Goal: Browse casually

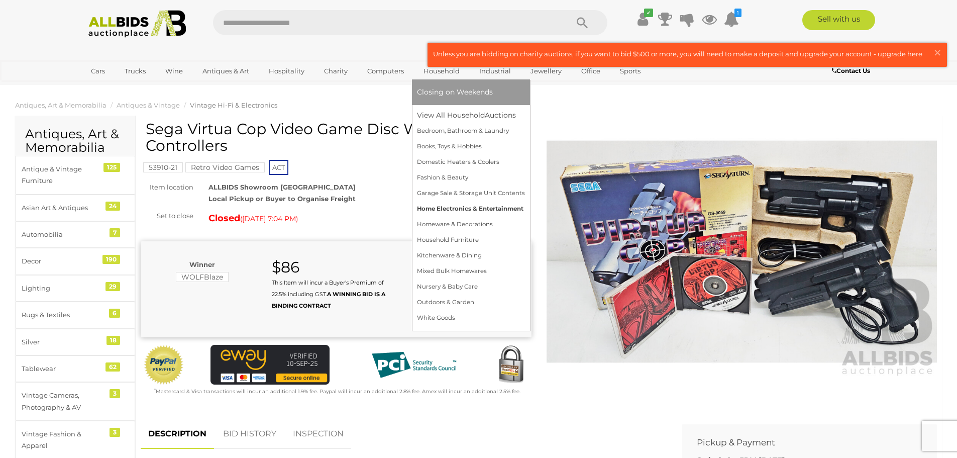
click at [460, 206] on link "Home Electronics & Entertainment" at bounding box center [471, 209] width 108 height 16
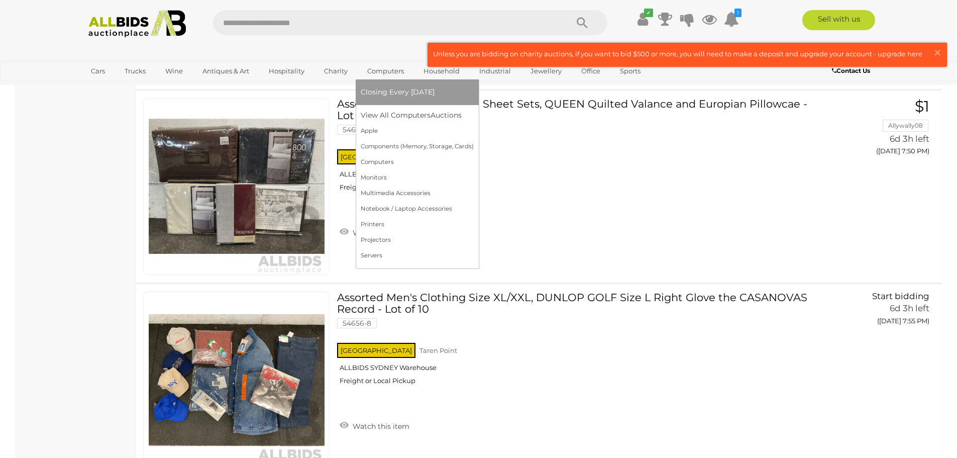
scroll to position [5377, 0]
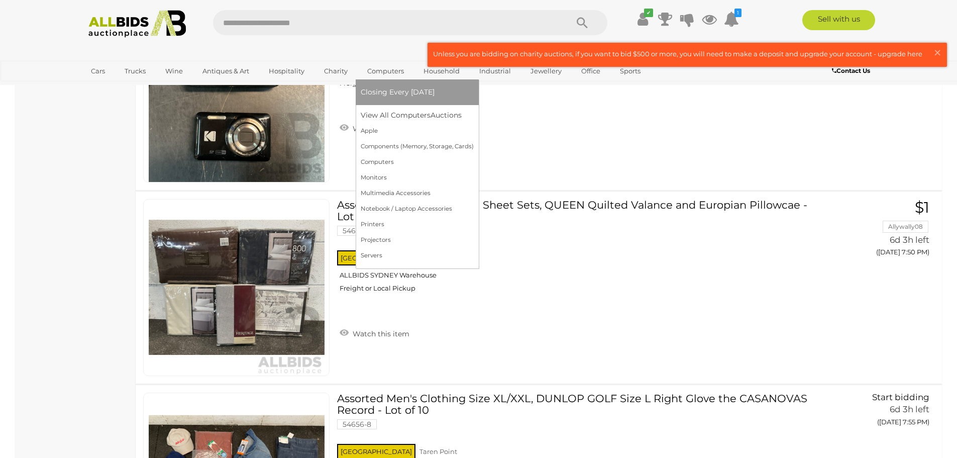
click at [368, 69] on link "Computers" at bounding box center [386, 71] width 50 height 17
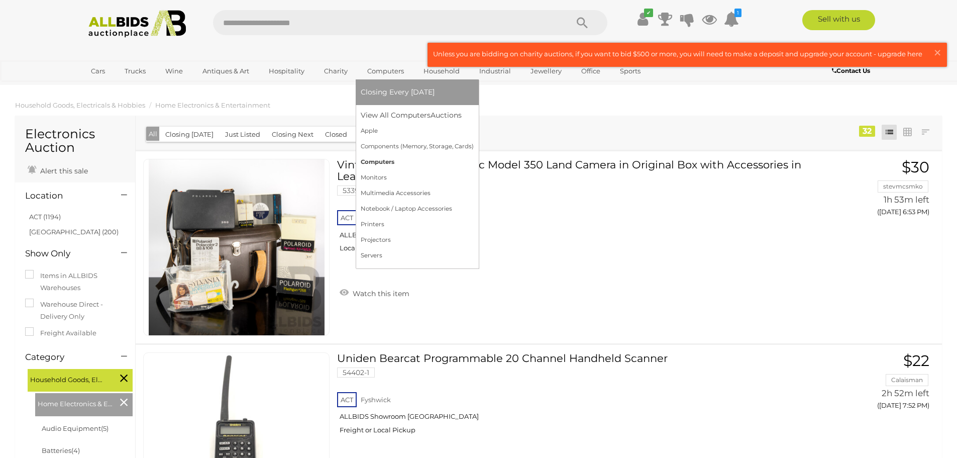
click at [380, 159] on link "Computers" at bounding box center [417, 162] width 113 height 16
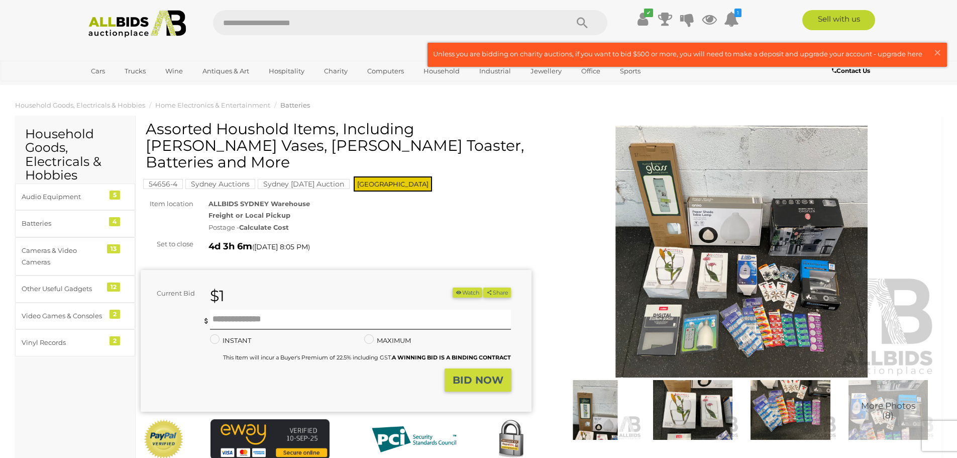
click at [747, 308] on img at bounding box center [742, 252] width 391 height 252
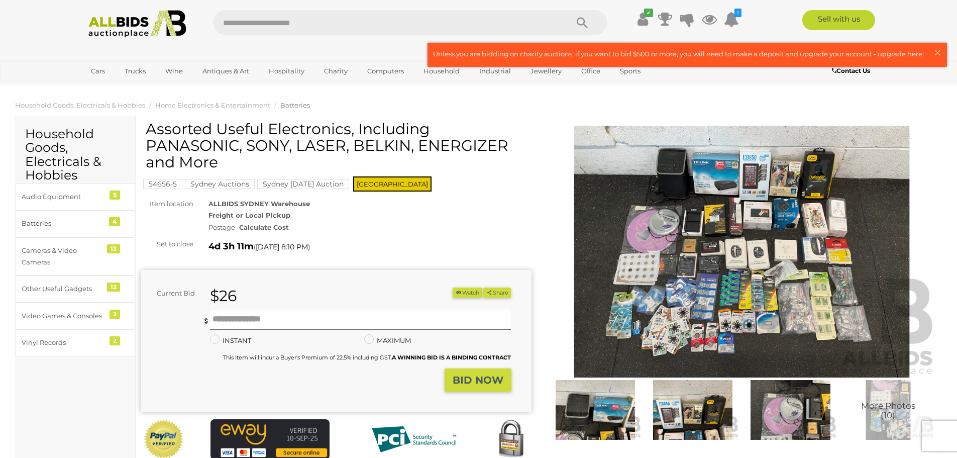
click at [670, 261] on img at bounding box center [742, 252] width 391 height 252
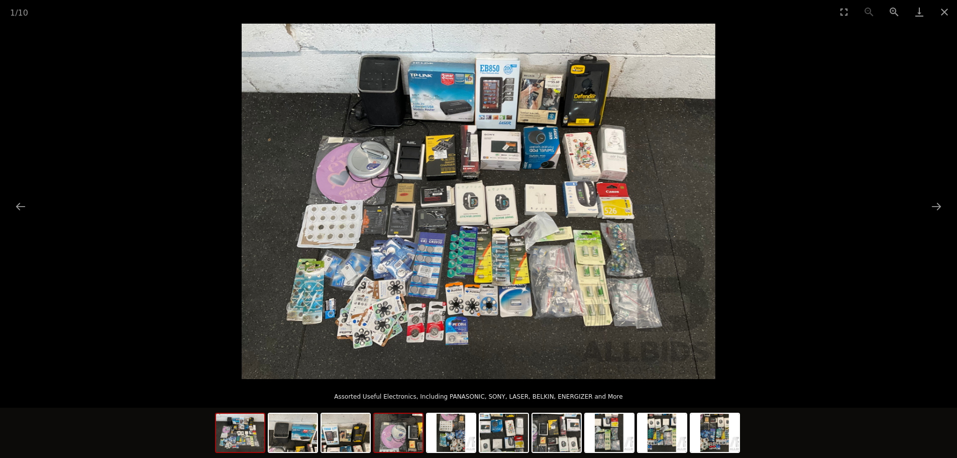
click at [412, 439] on img at bounding box center [398, 433] width 48 height 38
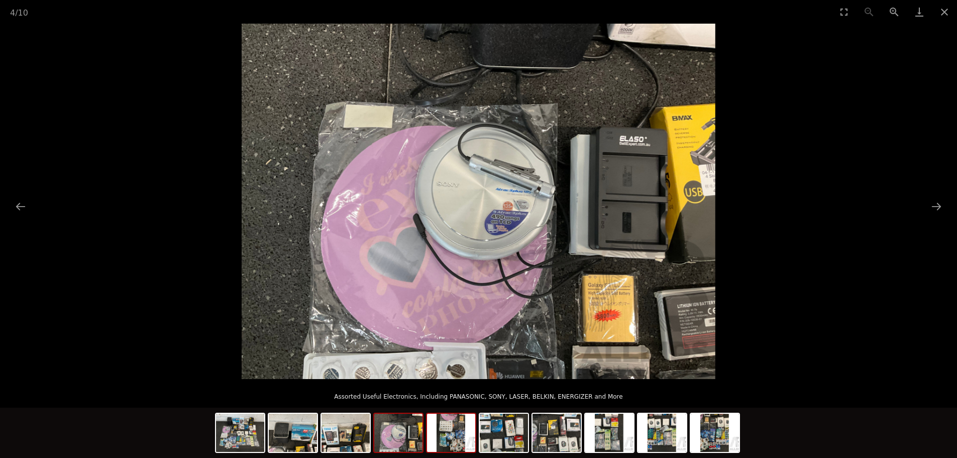
click at [453, 436] on img at bounding box center [451, 433] width 48 height 38
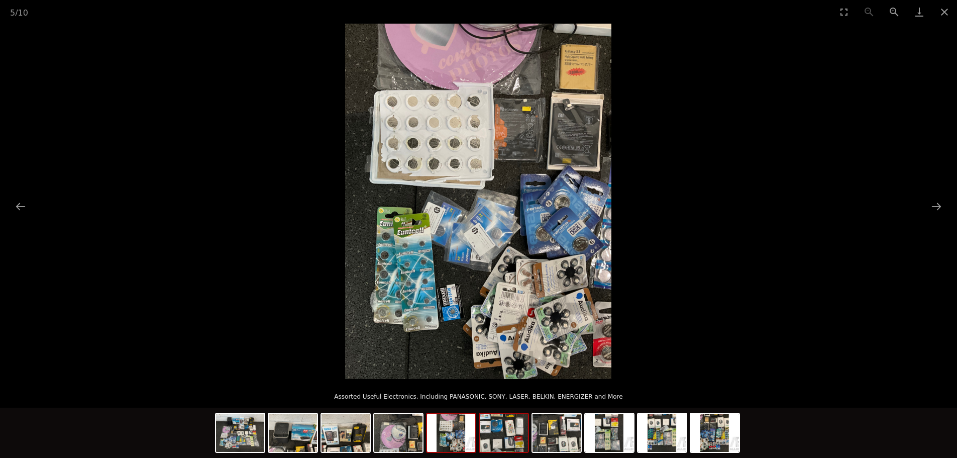
click at [509, 435] on img at bounding box center [504, 433] width 48 height 38
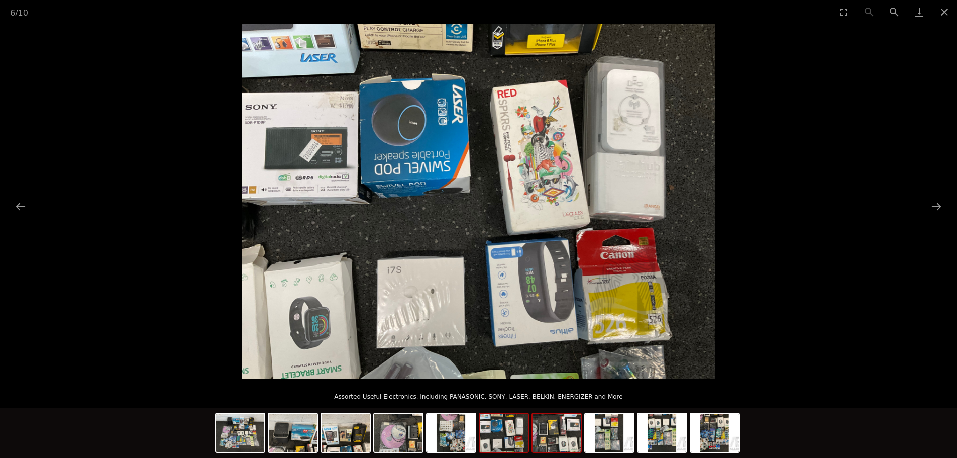
click at [566, 436] on img at bounding box center [557, 433] width 48 height 38
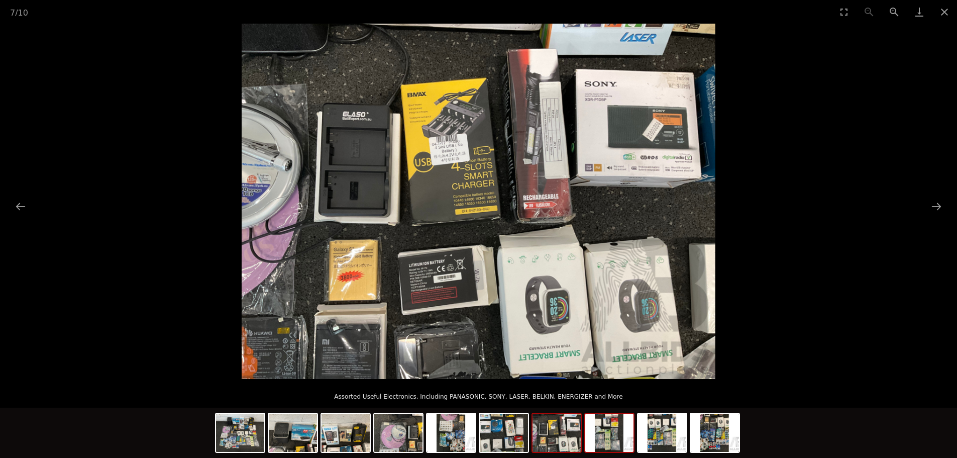
click at [602, 435] on img at bounding box center [609, 433] width 48 height 38
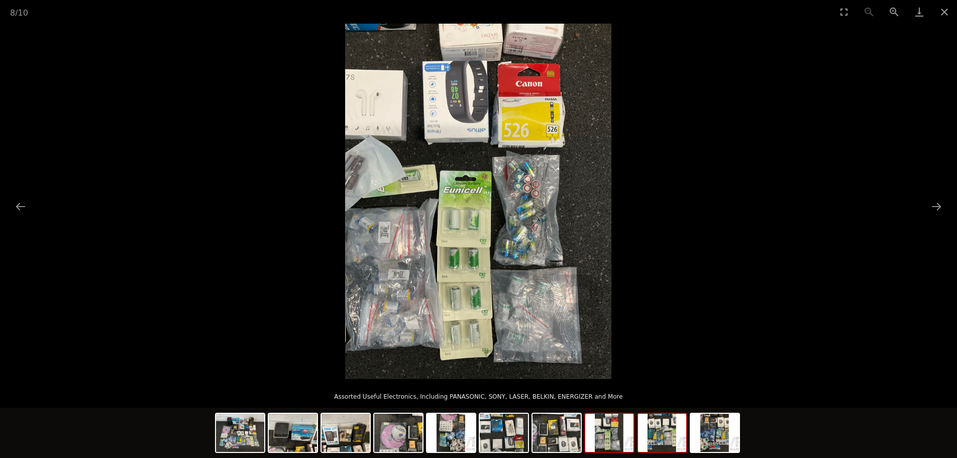
click at [650, 435] on img at bounding box center [662, 433] width 48 height 38
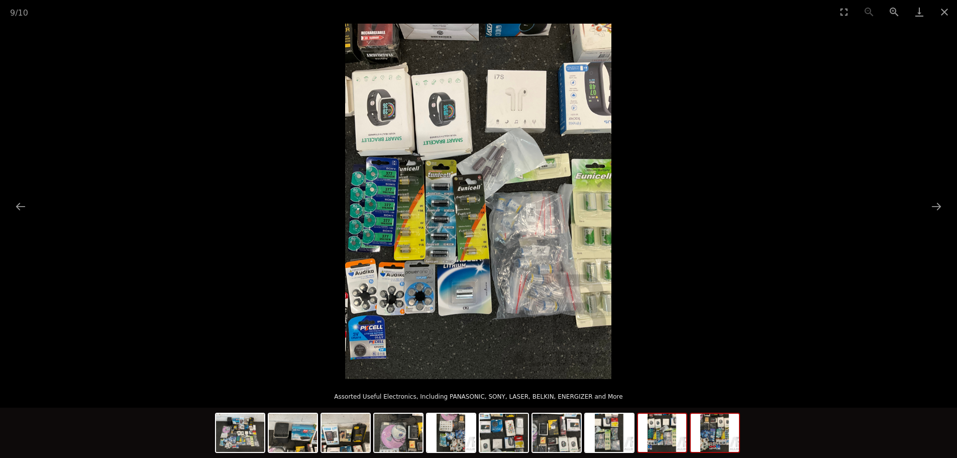
click at [724, 439] on img at bounding box center [715, 433] width 48 height 38
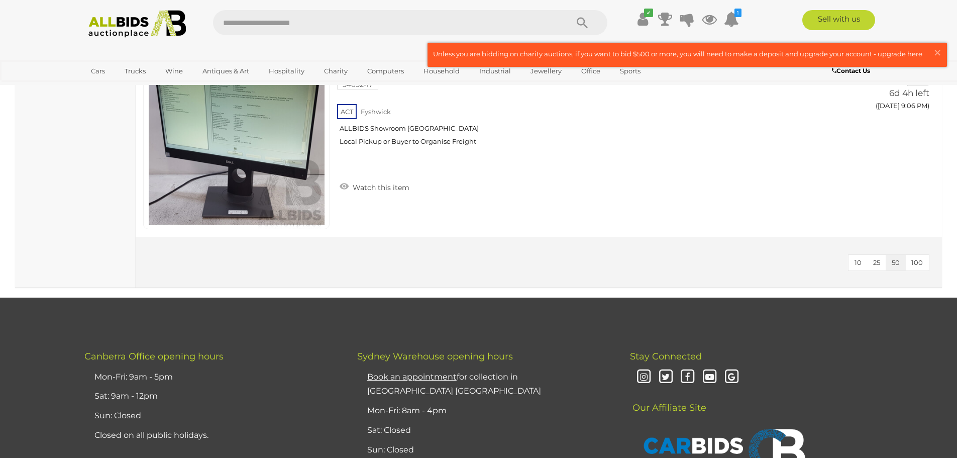
scroll to position [5301, 0]
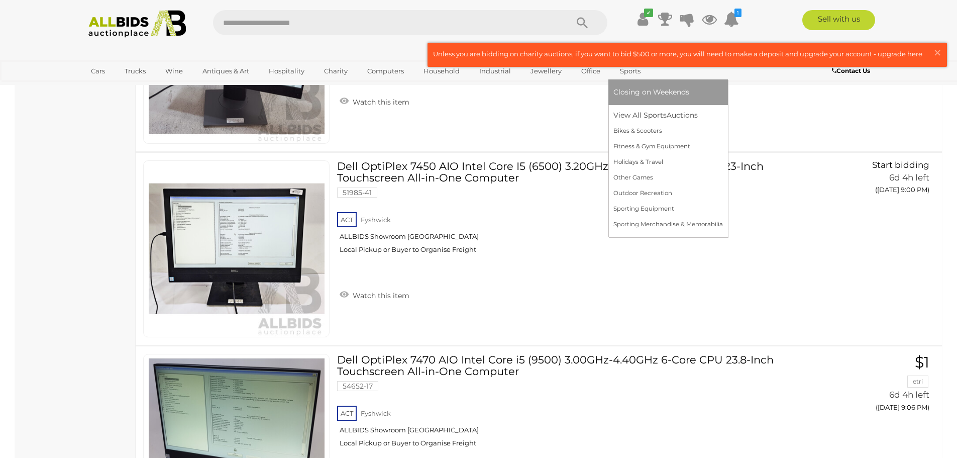
click at [623, 68] on link "Sports" at bounding box center [631, 71] width 34 height 17
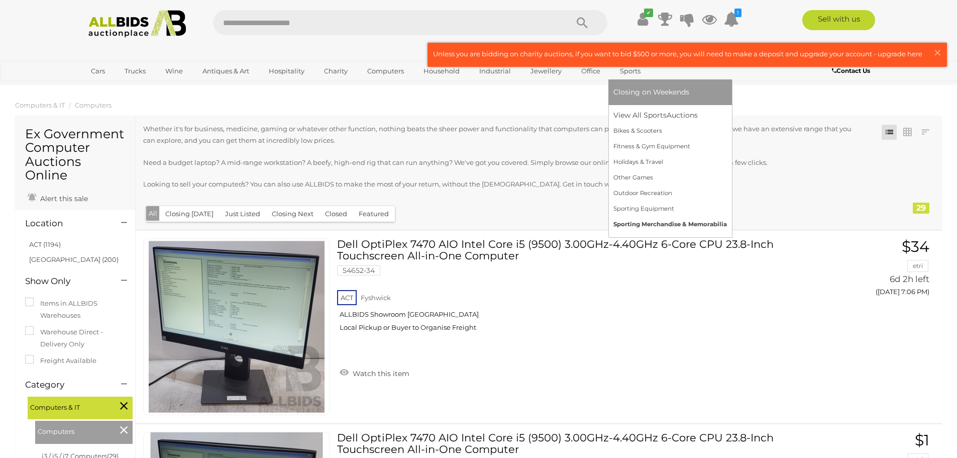
click at [654, 222] on link "Sporting Merchandise & Memorabilia" at bounding box center [671, 225] width 114 height 16
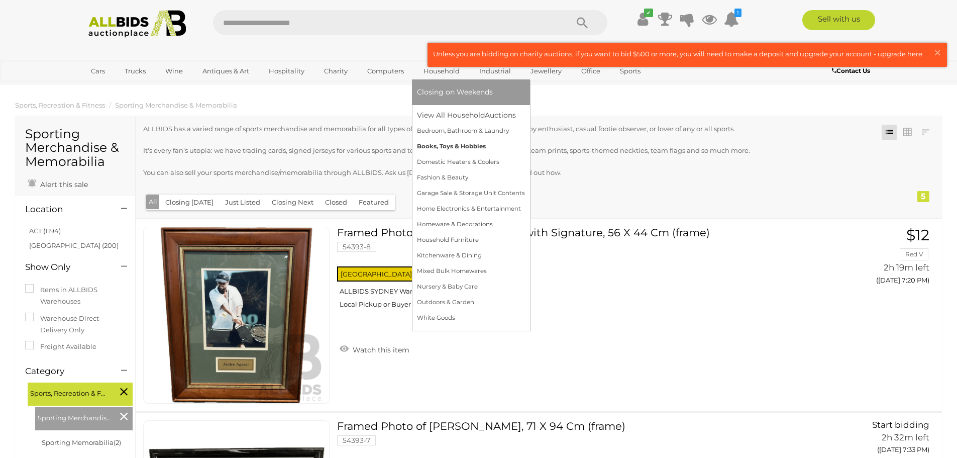
click at [451, 146] on link "Books, Toys & Hobbies" at bounding box center [471, 147] width 108 height 16
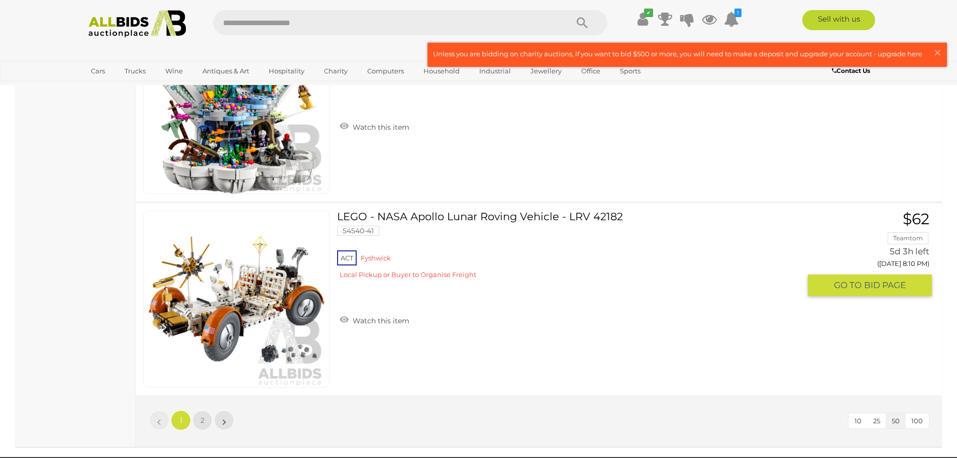
scroll to position [9547, 0]
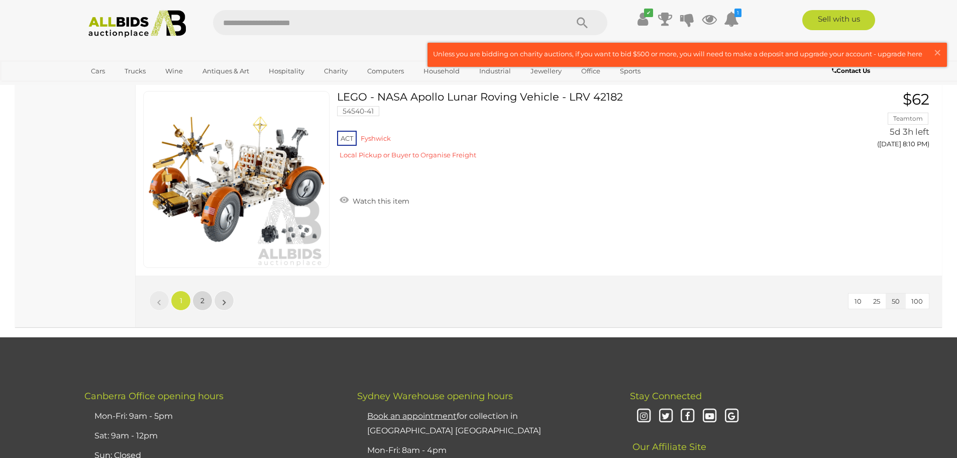
click at [206, 296] on link "2" at bounding box center [202, 300] width 20 height 20
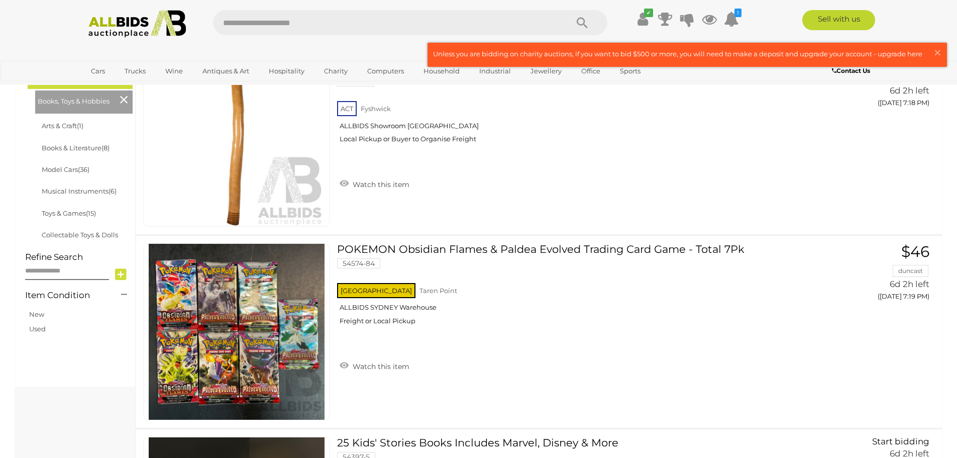
scroll to position [300, 0]
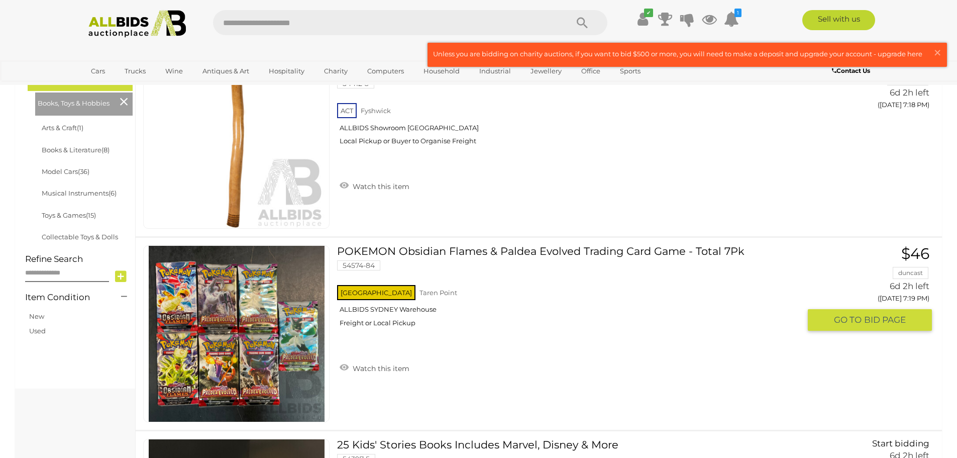
click at [280, 295] on link at bounding box center [236, 333] width 186 height 177
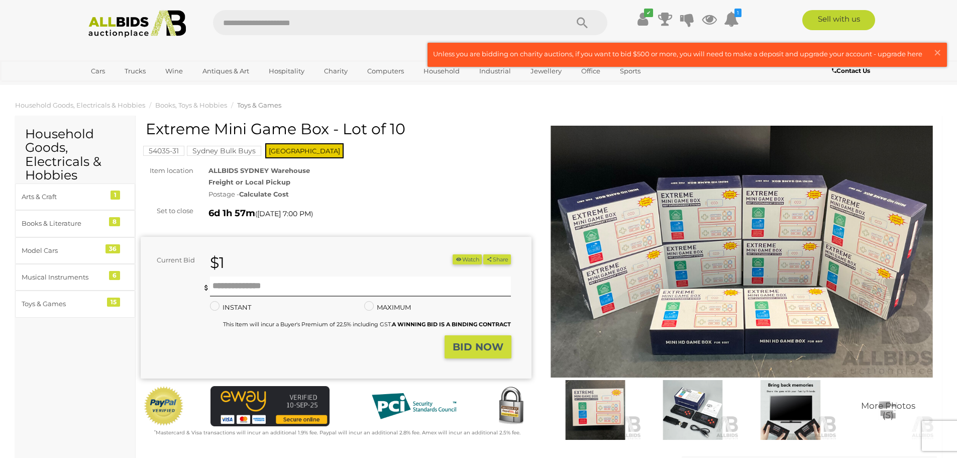
drag, startPoint x: 141, startPoint y: 129, endPoint x: 303, endPoint y: 124, distance: 161.4
click at [303, 124] on div "Extreme Mini Game Box - Lot of 10 54035-31 Sydney Bulk Buys NSW Item location (…" at bounding box center [336, 280] width 391 height 318
click at [319, 124] on h1 "Extreme Mini Game Box - Lot of 10" at bounding box center [337, 129] width 383 height 17
drag, startPoint x: 329, startPoint y: 128, endPoint x: 146, endPoint y: 133, distance: 183.0
click at [146, 133] on h1 "Extreme Mini Game Box - Lot of 10" at bounding box center [337, 129] width 383 height 17
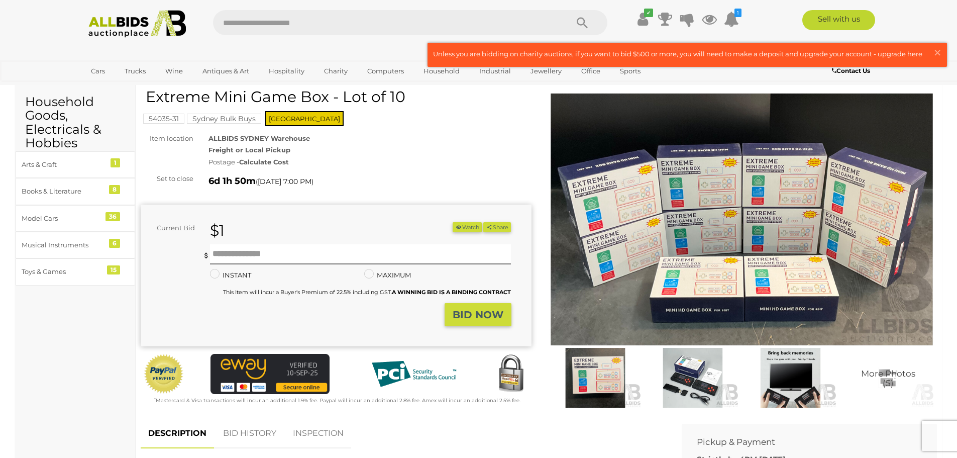
scroll to position [50, 0]
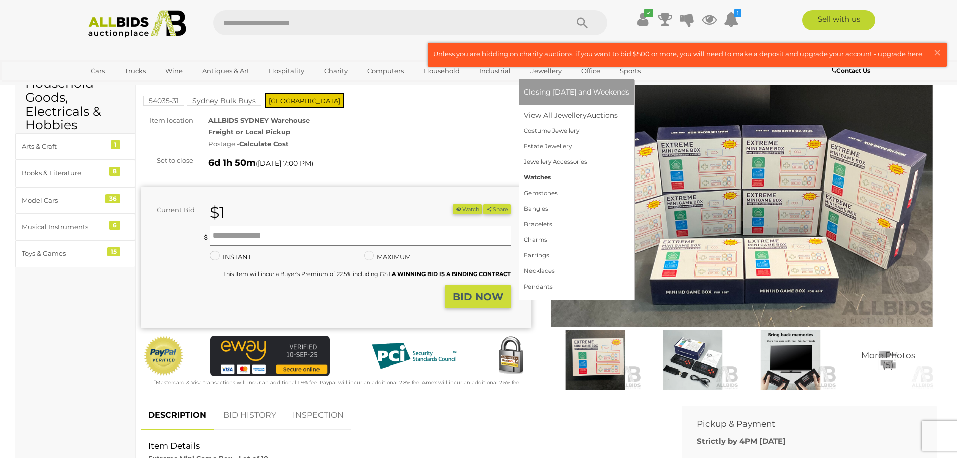
click at [539, 173] on link "Watches" at bounding box center [577, 178] width 106 height 16
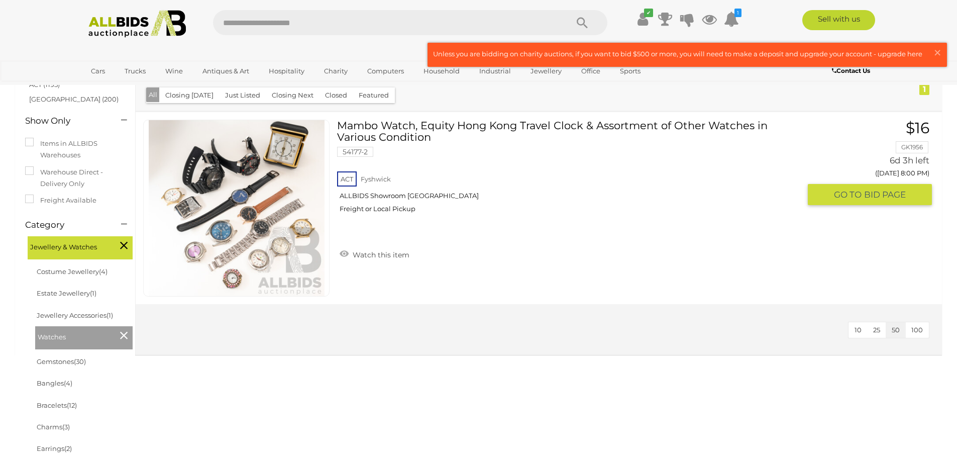
scroll to position [100, 0]
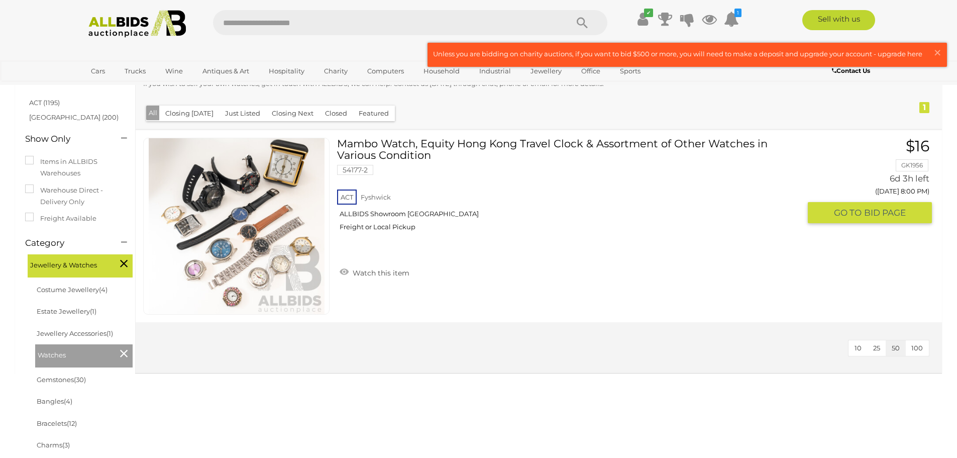
click at [221, 226] on img at bounding box center [237, 226] width 176 height 176
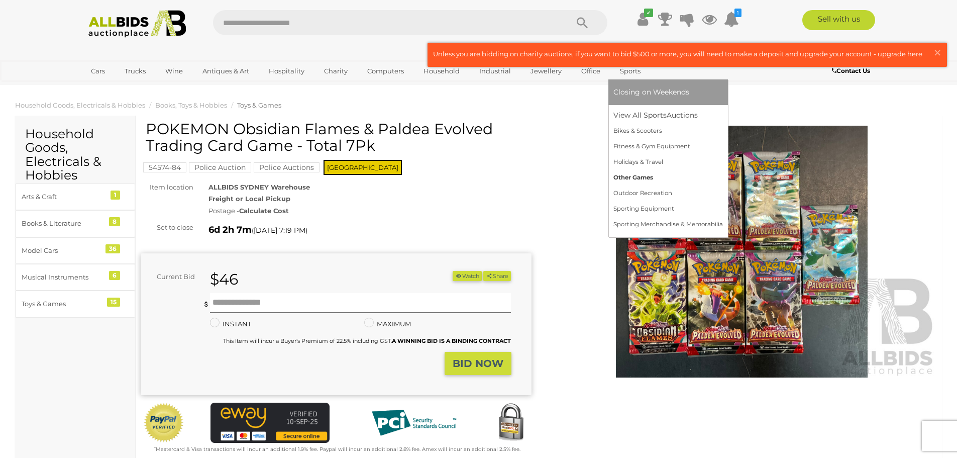
click at [627, 174] on link "Other Games" at bounding box center [669, 178] width 110 height 16
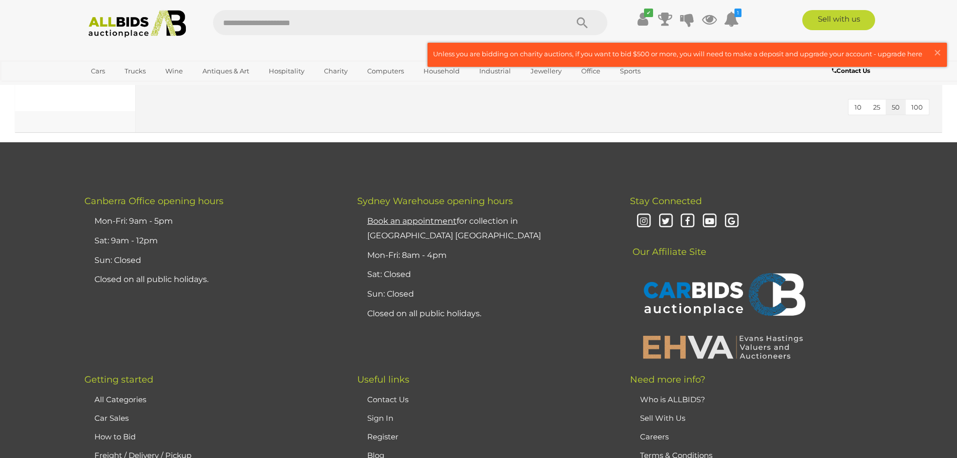
scroll to position [352, 0]
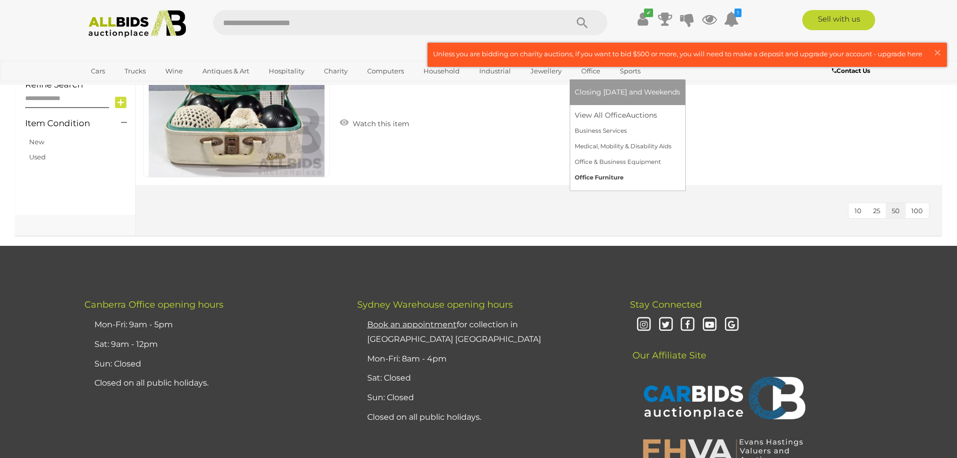
click at [593, 174] on link "Office Furniture" at bounding box center [628, 178] width 106 height 16
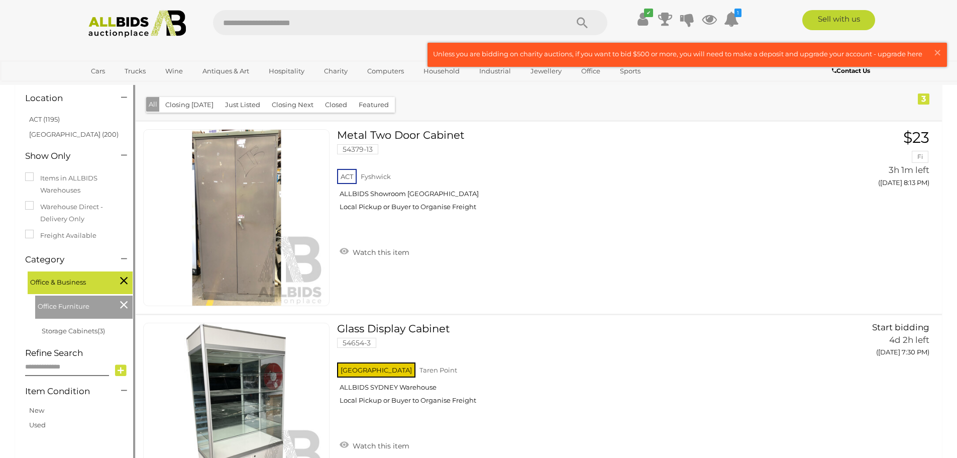
scroll to position [50, 0]
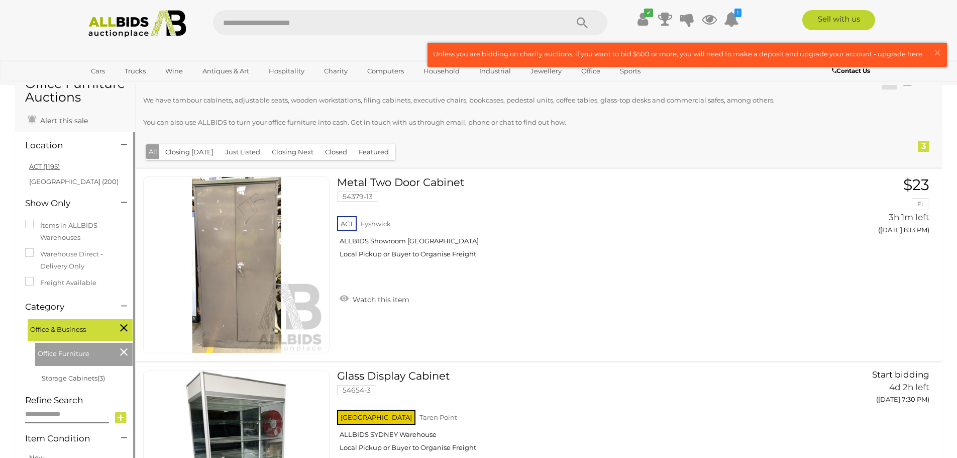
click at [45, 168] on link "ACT (1195)" at bounding box center [44, 166] width 31 height 8
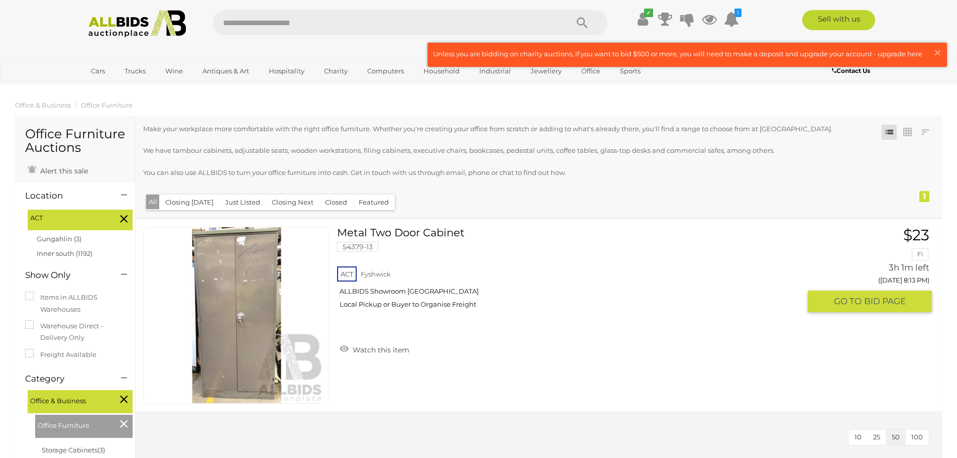
click at [226, 288] on link at bounding box center [236, 315] width 186 height 177
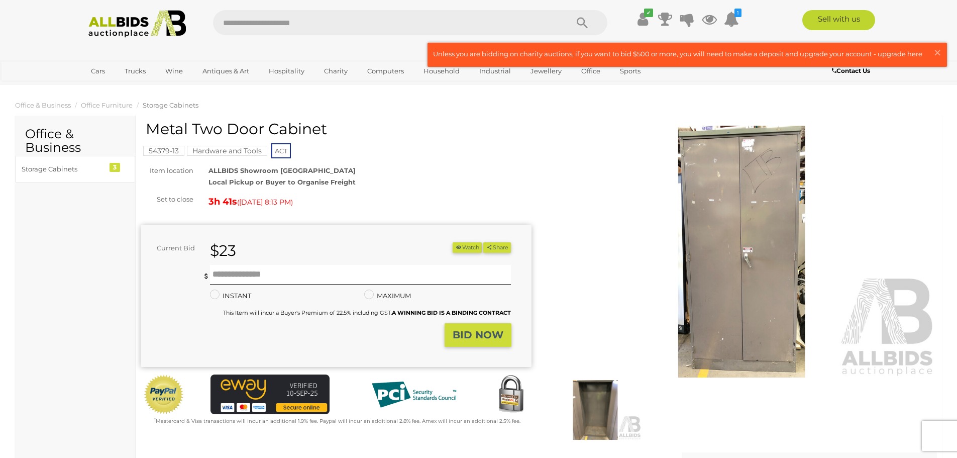
click at [595, 390] on img at bounding box center [595, 410] width 92 height 60
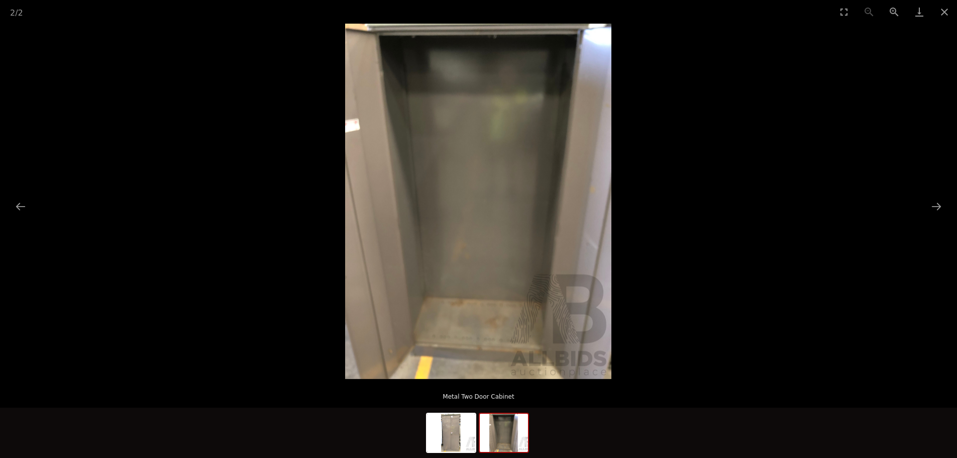
click at [741, 324] on picture at bounding box center [478, 201] width 957 height 355
